Goal: Task Accomplishment & Management: Complete application form

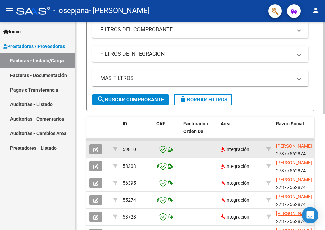
scroll to position [169, 0]
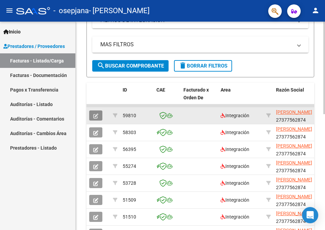
click at [96, 117] on icon "button" at bounding box center [95, 115] width 5 height 5
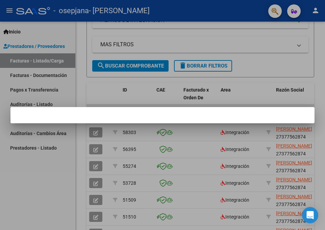
click at [55, 179] on div at bounding box center [162, 115] width 325 height 230
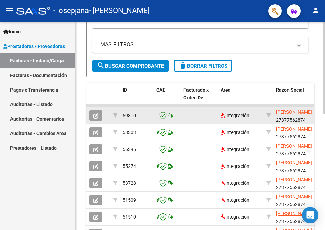
click at [92, 116] on button "button" at bounding box center [95, 115] width 13 height 10
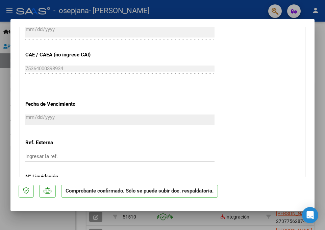
scroll to position [405, 0]
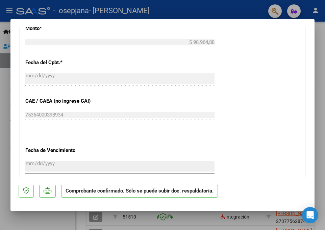
click at [30, 222] on div at bounding box center [162, 115] width 325 height 230
type input "$ 0,00"
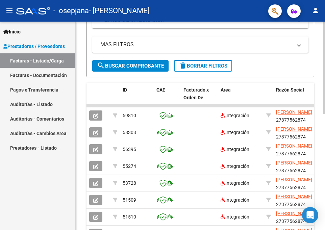
scroll to position [0, 0]
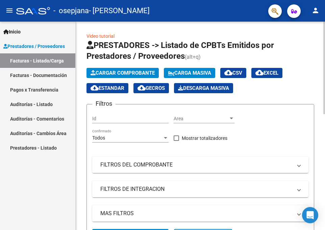
click at [105, 70] on span "Cargar Comprobante" at bounding box center [123, 73] width 64 height 6
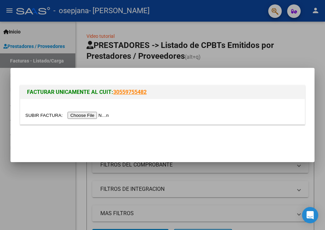
click at [71, 117] on input "file" at bounding box center [67, 115] width 85 height 7
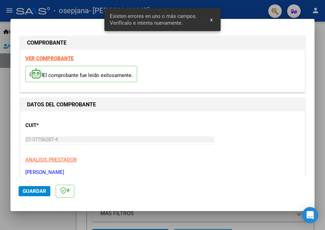
scroll to position [148, 0]
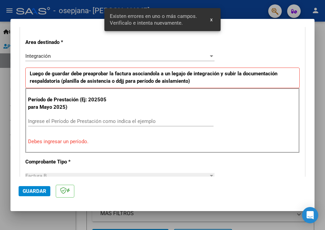
click at [57, 122] on input "Ingrese el Período de Prestación como indica el ejemplo" at bounding box center [120, 121] width 185 height 6
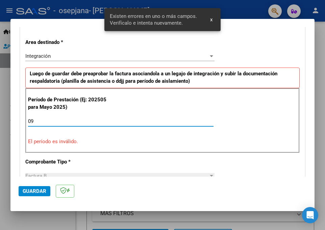
type input "0"
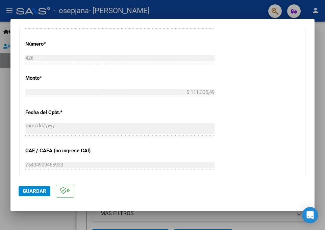
scroll to position [317, 0]
type input "202509"
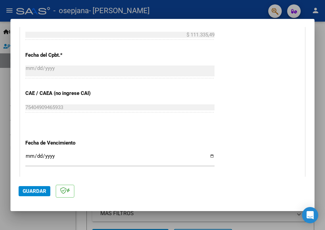
scroll to position [418, 0]
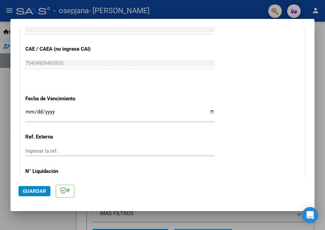
click at [208, 112] on input "Ingresar la fecha" at bounding box center [119, 114] width 189 height 11
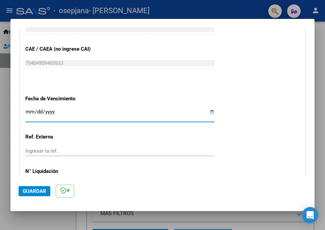
type input "[DATE]"
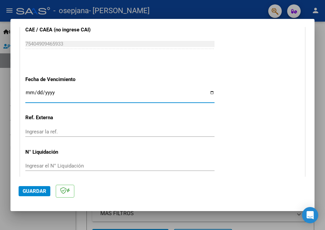
scroll to position [465, 0]
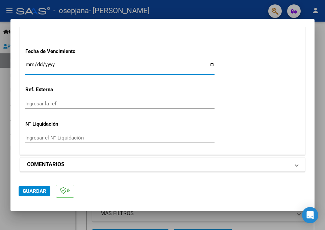
click at [43, 190] on span "Guardar" at bounding box center [35, 191] width 24 height 6
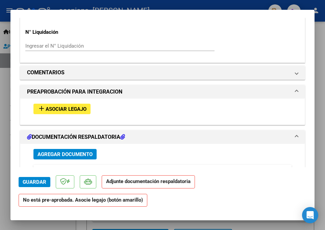
scroll to position [608, 0]
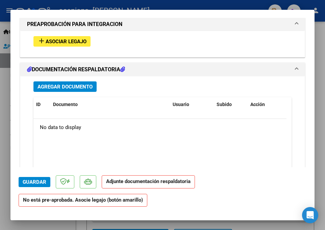
click at [79, 38] on button "add Asociar Legajo" at bounding box center [61, 41] width 57 height 10
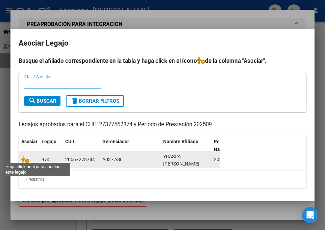
click at [25, 156] on icon at bounding box center [25, 159] width 8 height 7
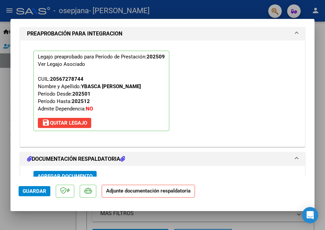
scroll to position [693, 0]
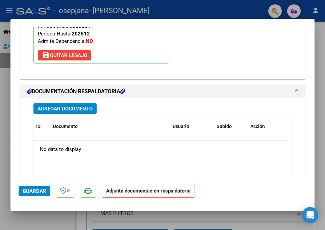
click at [51, 109] on span "Agregar Documento" at bounding box center [64, 109] width 55 height 6
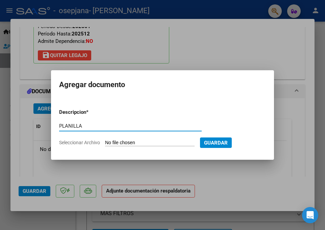
type input "PLANILLA"
click at [116, 143] on input "Seleccionar Archivo" at bounding box center [150, 143] width 90 height 6
type input "C:\fakepath\PLANILLA-MILOYBASCA-TO-[DATE].pdf"
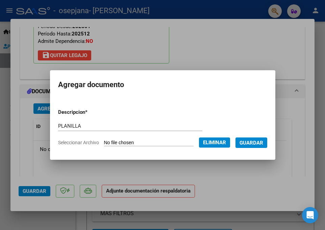
click at [256, 148] on button "Guardar" at bounding box center [251, 142] width 32 height 10
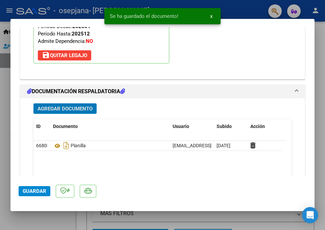
click at [29, 189] on span "Guardar" at bounding box center [35, 191] width 24 height 6
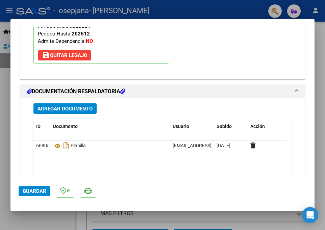
click at [320, 45] on div at bounding box center [162, 115] width 325 height 230
